Goal: Obtain resource: Download file/media

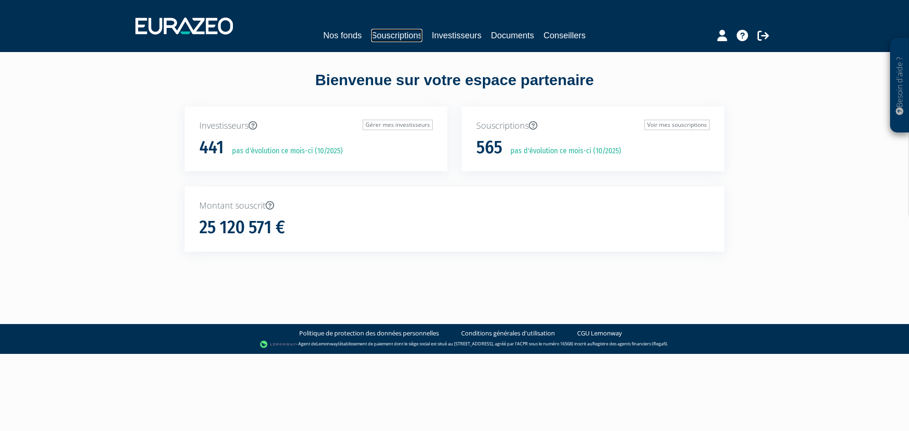
click at [404, 34] on link "Souscriptions" at bounding box center [396, 35] width 51 height 13
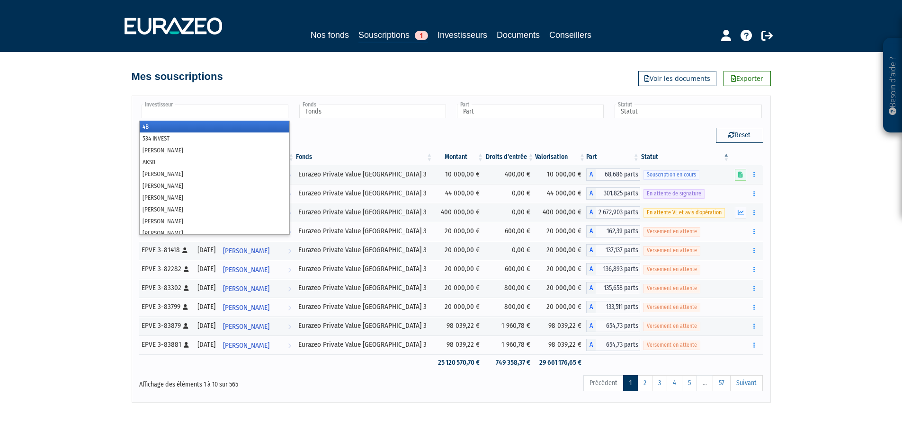
click at [204, 116] on input "text" at bounding box center [215, 112] width 147 height 14
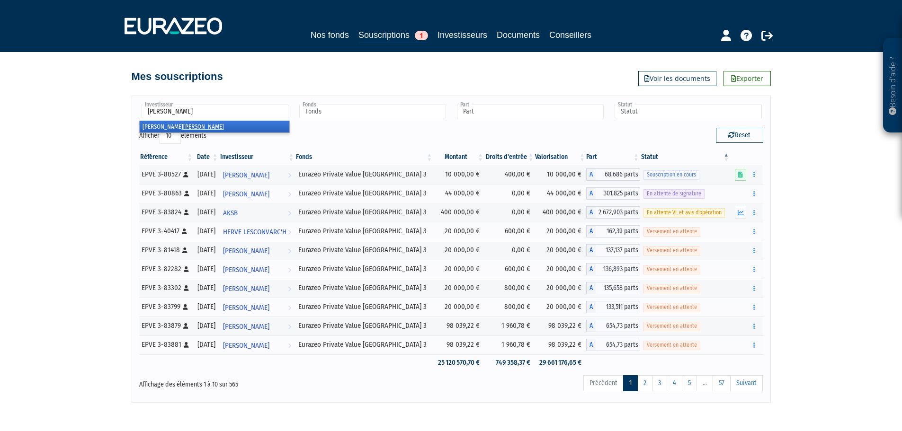
type input "[PERSON_NAME]"
click at [191, 126] on li "[PERSON_NAME]" at bounding box center [215, 127] width 150 height 12
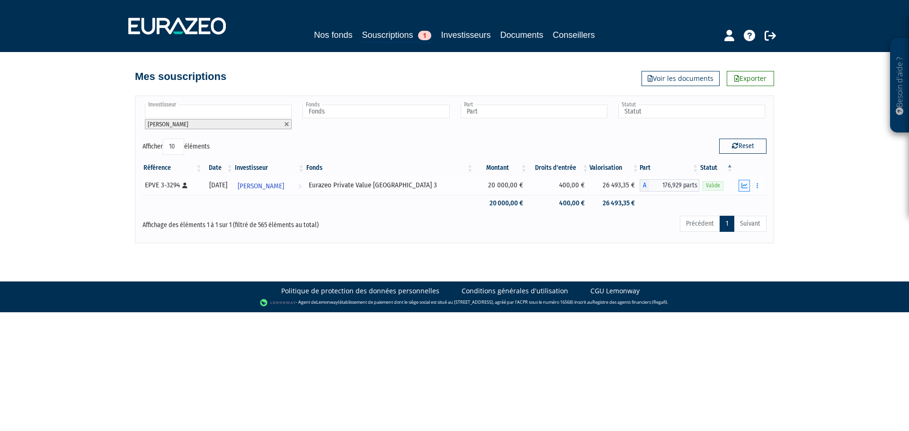
click at [743, 185] on icon "button" at bounding box center [745, 186] width 6 height 6
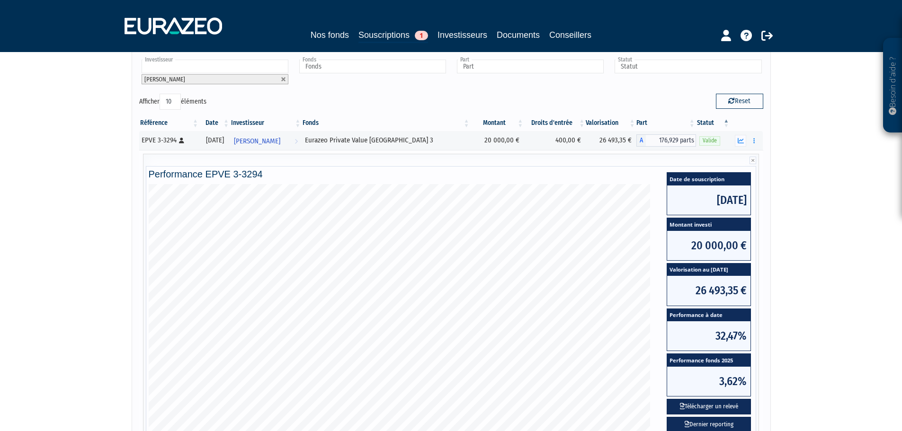
scroll to position [95, 0]
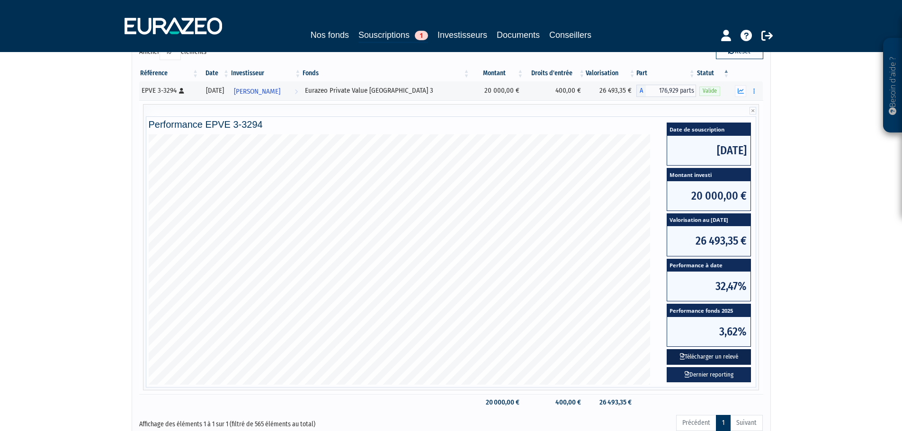
click at [696, 357] on button "Télécharger un relevé" at bounding box center [709, 358] width 84 height 16
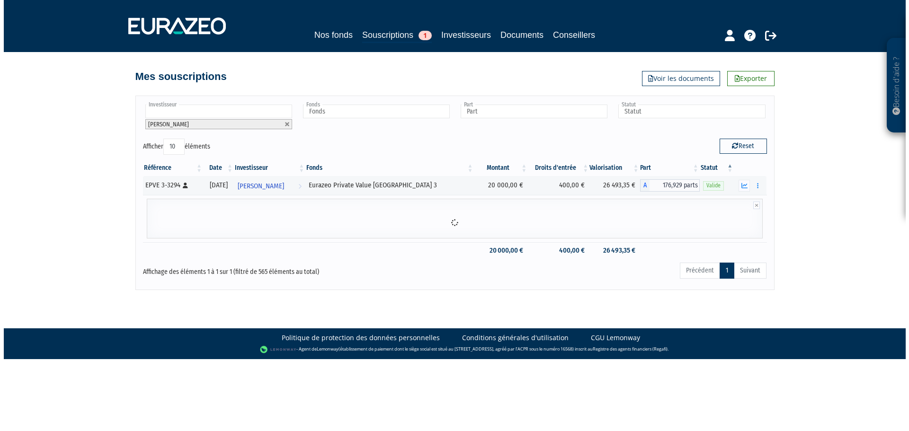
scroll to position [0, 0]
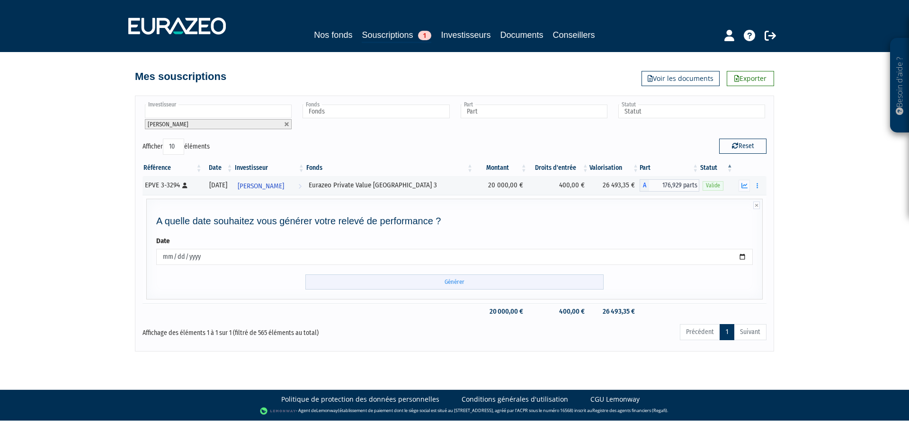
click at [474, 285] on input "Générer" at bounding box center [454, 283] width 298 height 16
